Goal: Information Seeking & Learning: Learn about a topic

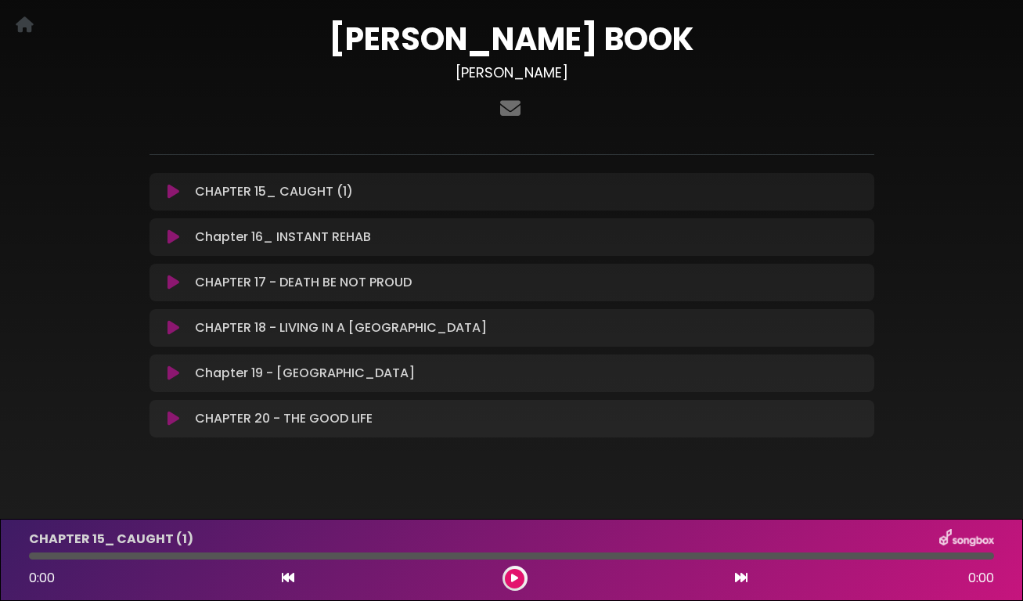
scroll to position [90, 0]
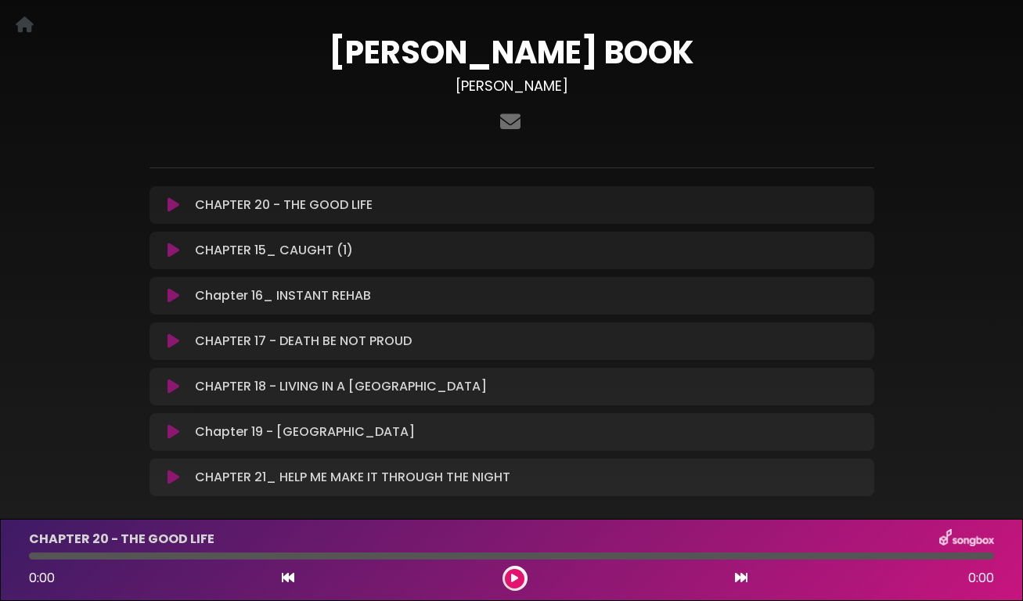
scroll to position [142, 0]
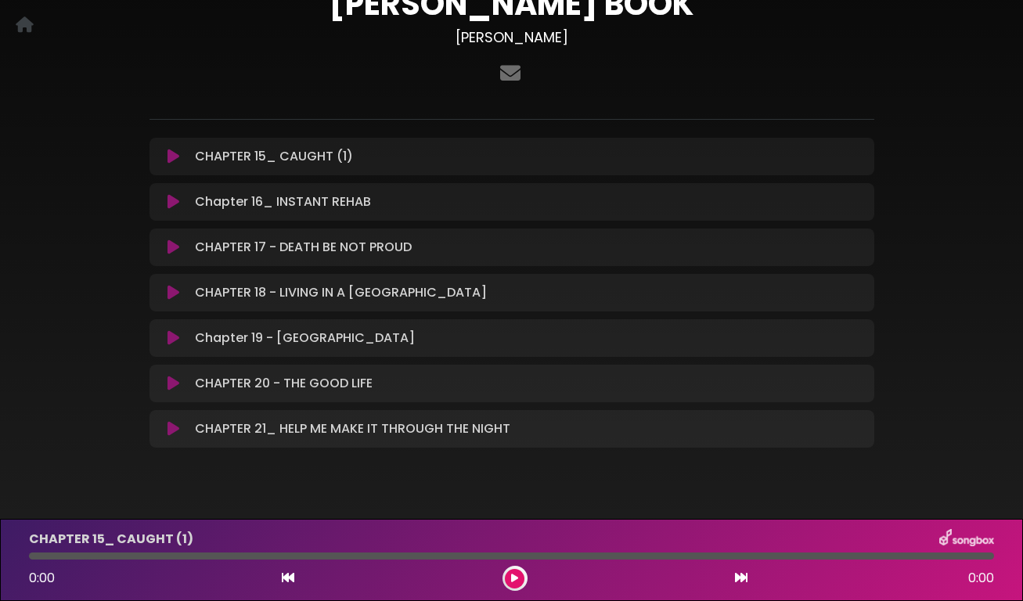
scroll to position [142, 0]
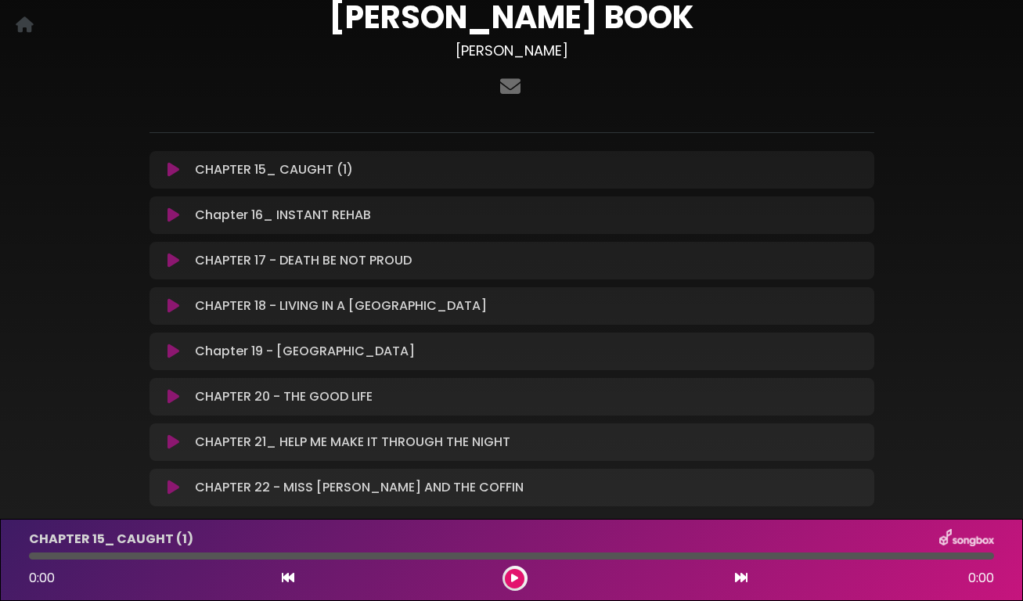
scroll to position [188, 0]
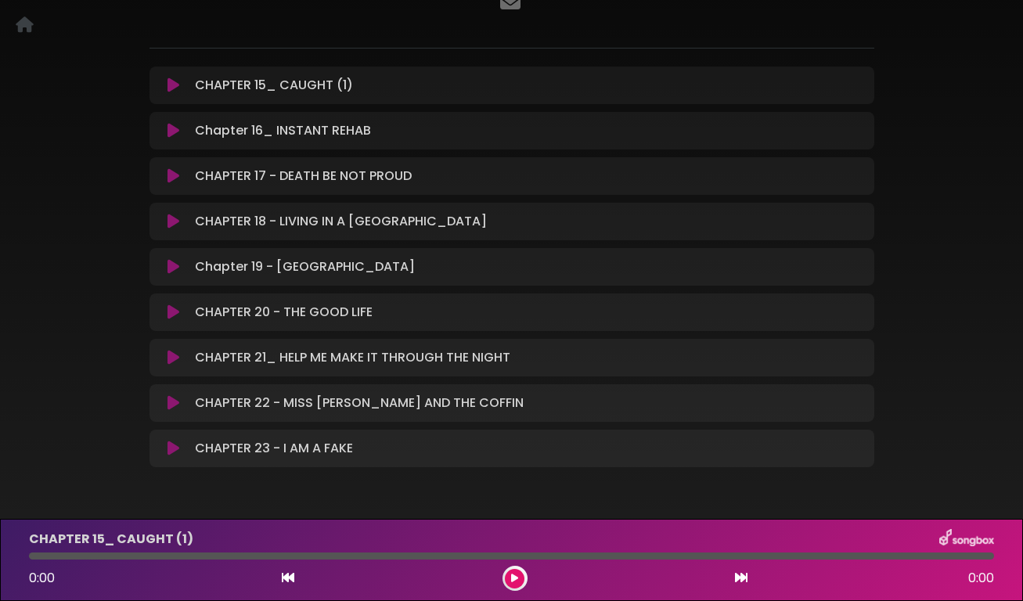
scroll to position [233, 0]
